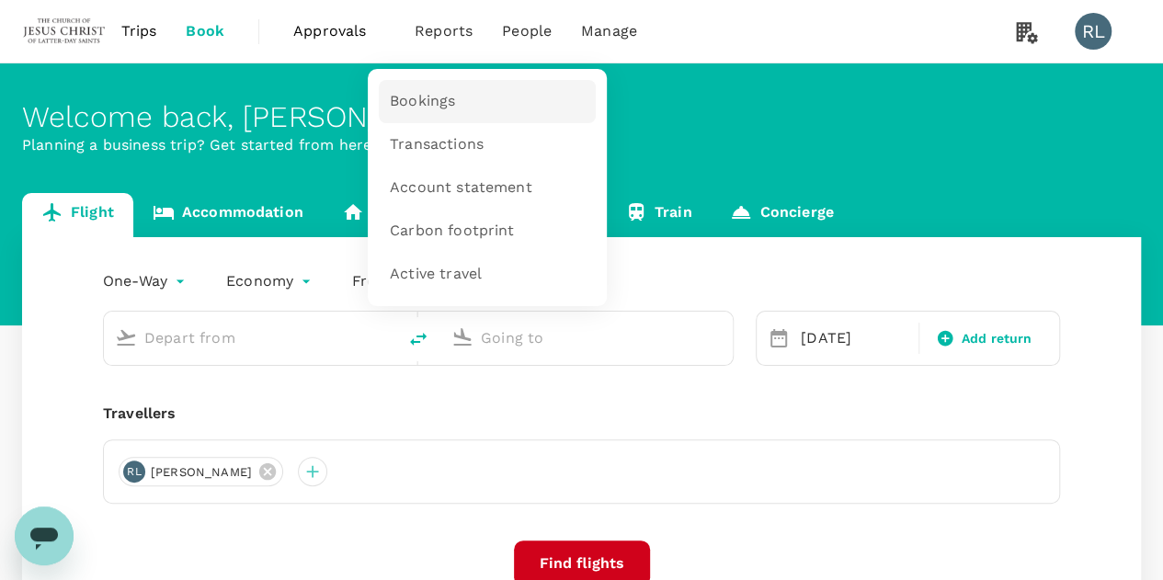
click at [439, 98] on span "Bookings" at bounding box center [422, 101] width 65 height 21
type input "Sibu (SBW)"
type input "Kuching Intl (KCH)"
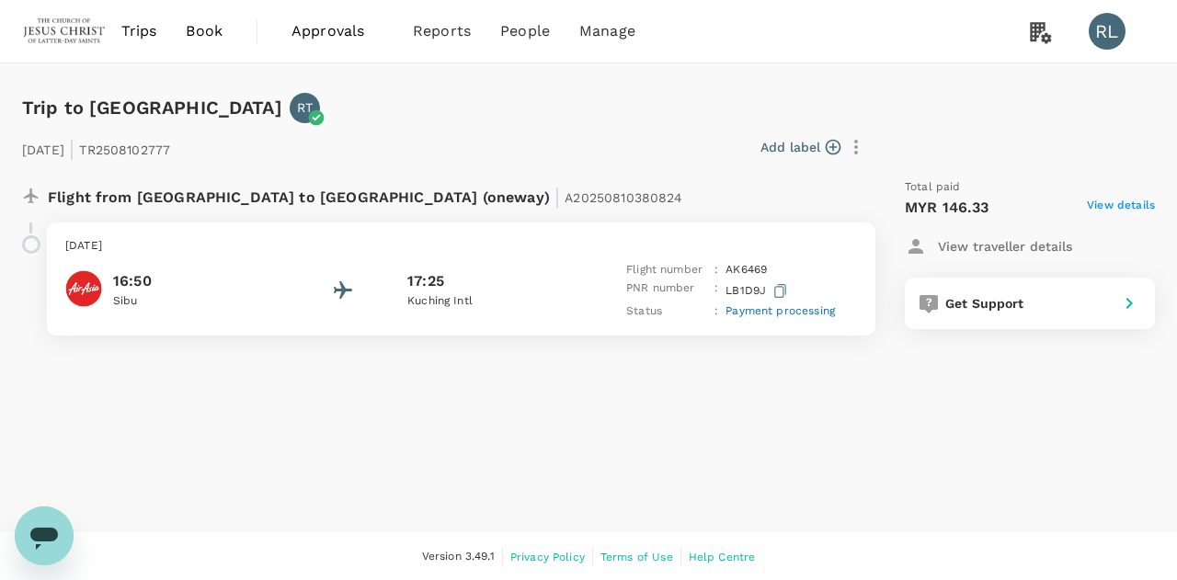
click at [767, 309] on span "Payment processing" at bounding box center [780, 310] width 109 height 13
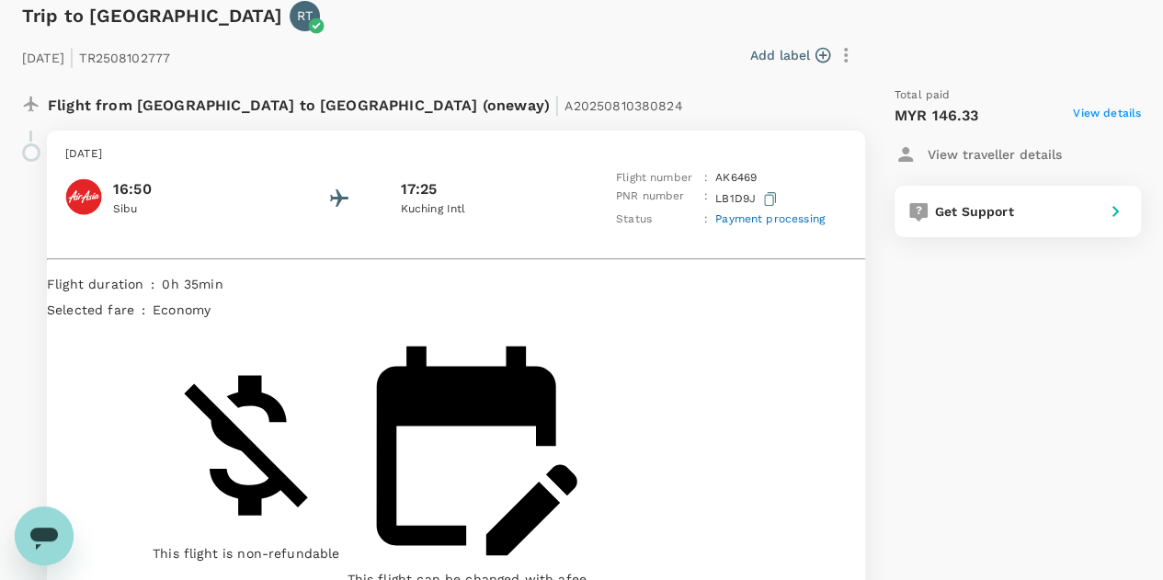
scroll to position [130, 0]
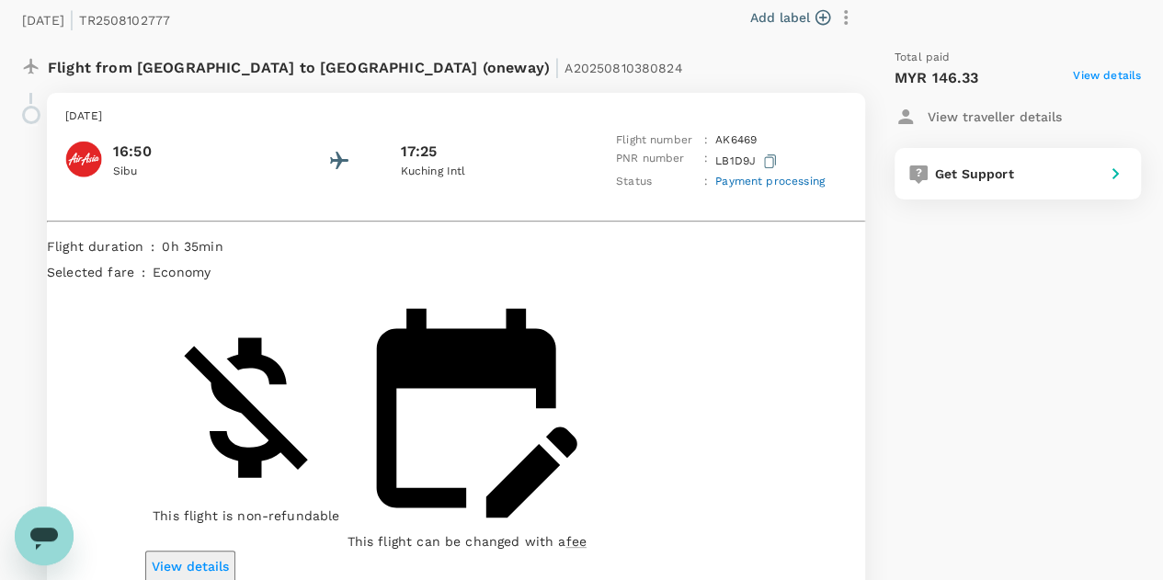
click at [988, 312] on div "Total paid MYR 146.33 View details View traveller details Get Support" at bounding box center [999, 375] width 283 height 682
